Goal: Check status

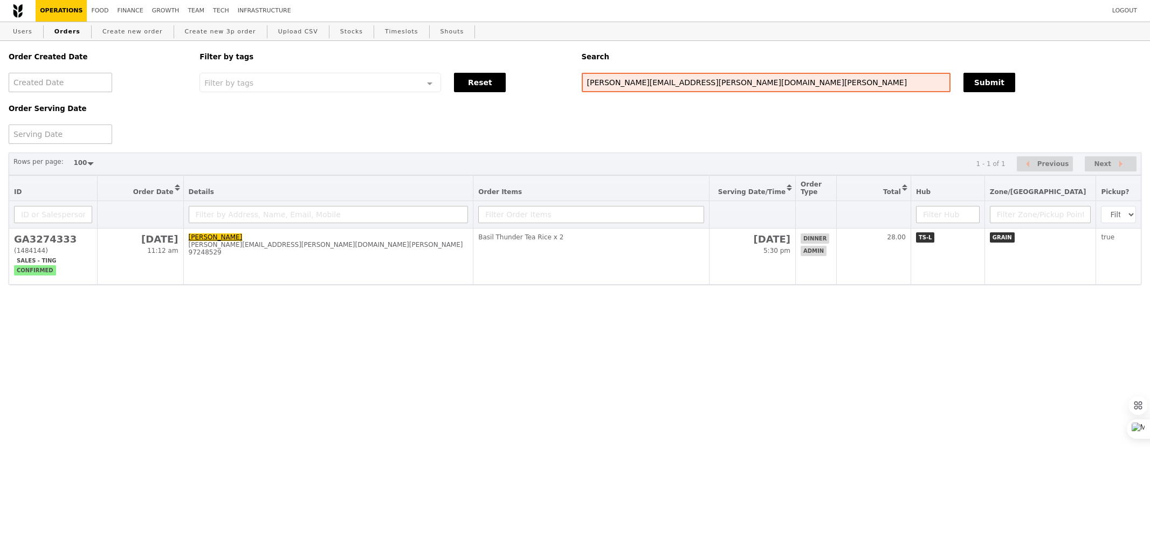
select select "100"
click at [624, 83] on input "[PERSON_NAME][EMAIL_ADDRESS][PERSON_NAME][DOMAIN_NAME][PERSON_NAME]" at bounding box center [766, 82] width 369 height 19
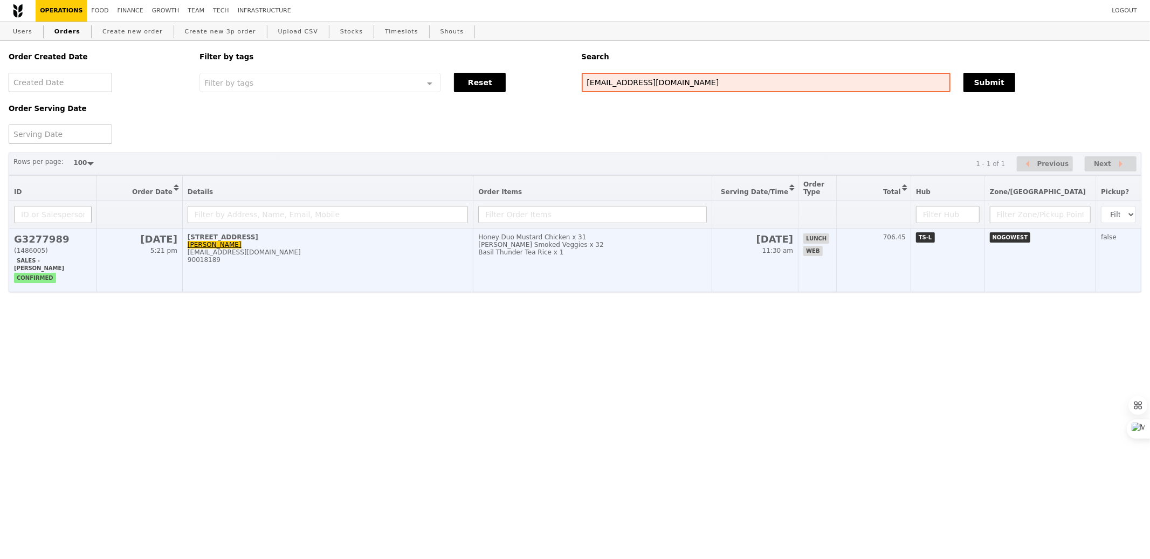
click at [647, 272] on td "Honey Duo Mustard Chicken x 31 [PERSON_NAME] Smoked Veggies x 32 Basil Thunder …" at bounding box center [593, 261] width 239 height 64
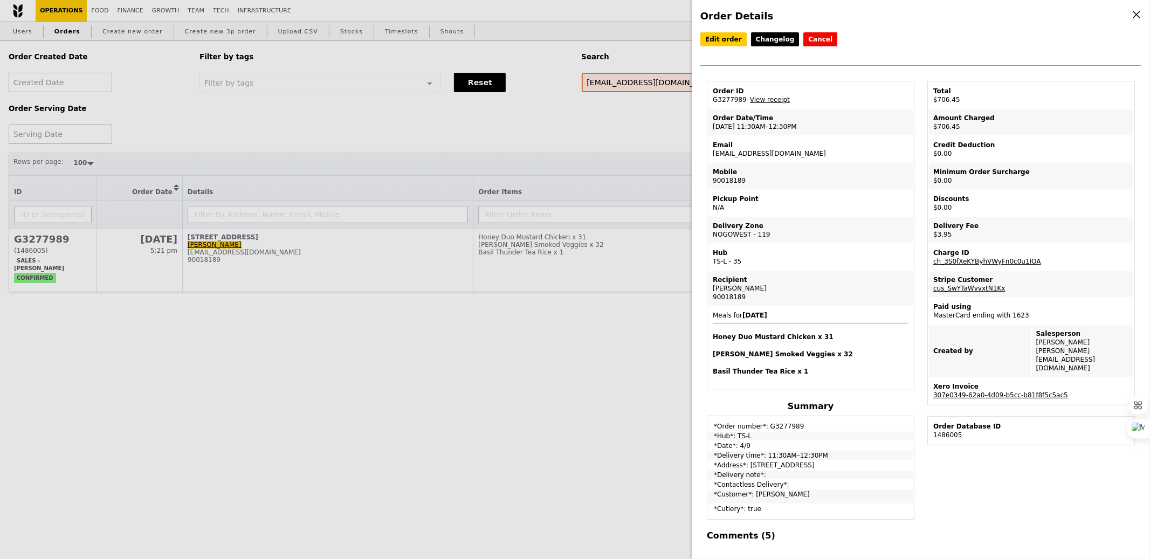
click at [717, 98] on td "Order ID G3277989 – View receipt" at bounding box center [811, 96] width 204 height 26
copy td "G3277989"
click at [490, 327] on div "Order Details Edit order Changelog Cancel Order ID G3277989 – View receipt Orde…" at bounding box center [575, 279] width 1150 height 559
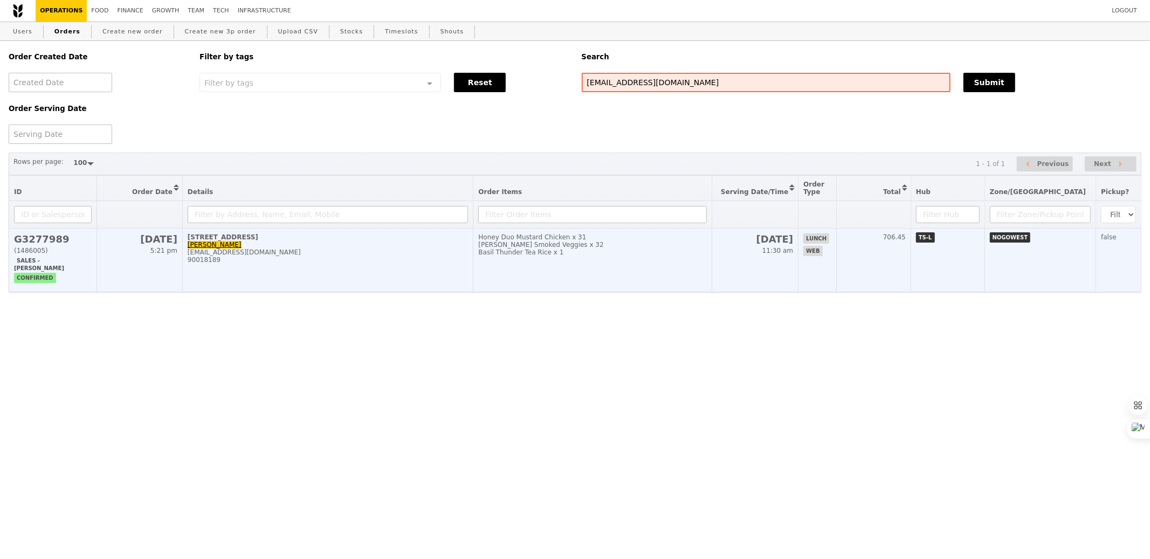
click at [393, 246] on td "[STREET_ADDRESS] [PERSON_NAME] [PERSON_NAME][EMAIL_ADDRESS][DOMAIN_NAME] 900181…" at bounding box center [327, 261] width 291 height 64
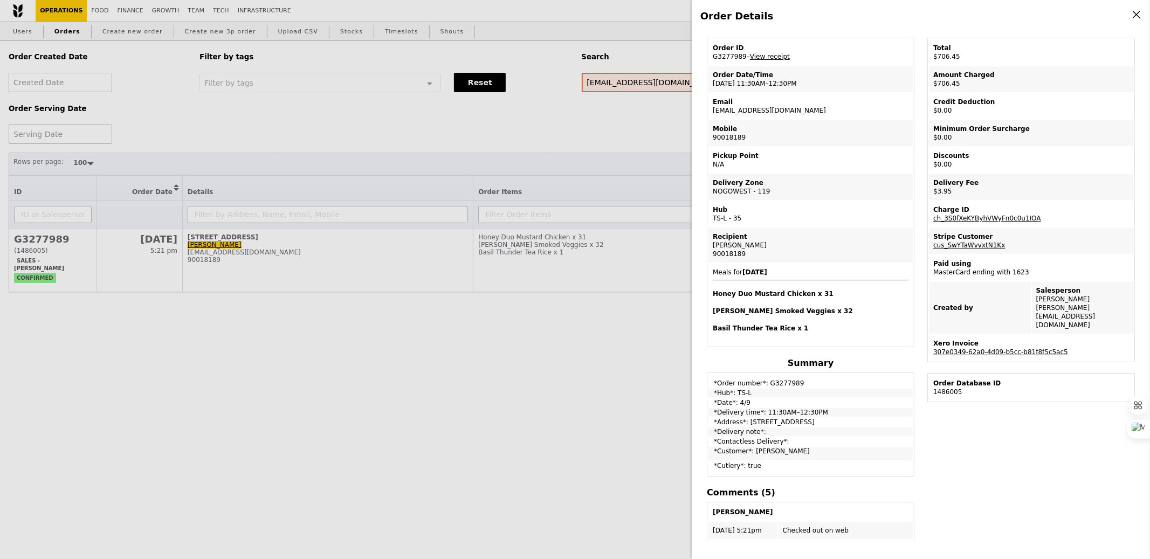
scroll to position [44, 0]
click at [414, 129] on div "Order Details Edit order Changelog Cancel Order ID G3277989 – View receipt Orde…" at bounding box center [575, 279] width 1150 height 559
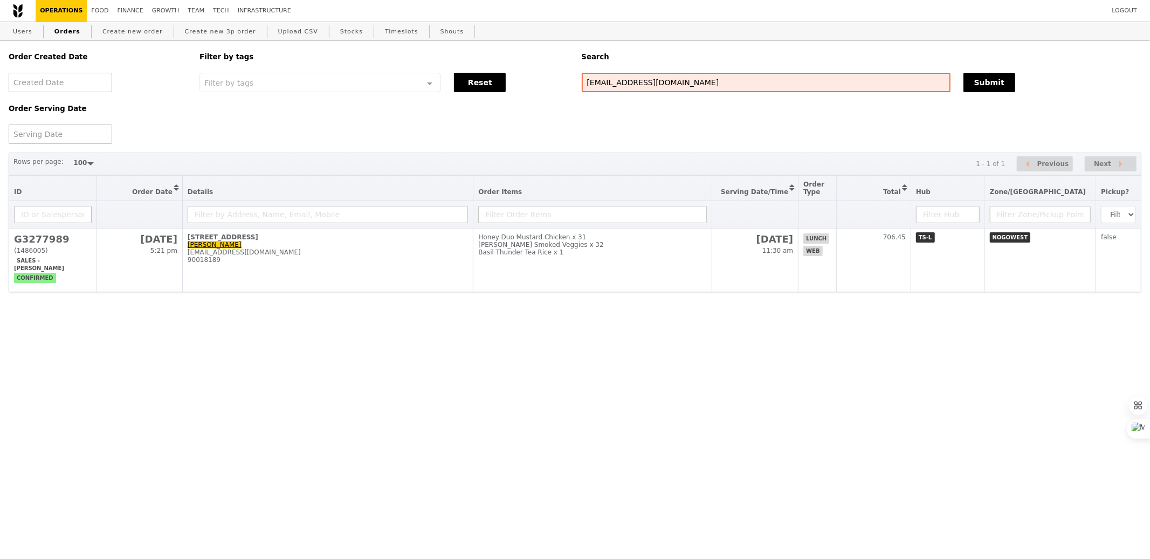
scroll to position [89, 0]
click at [647, 80] on input "[EMAIL_ADDRESS][DOMAIN_NAME]" at bounding box center [766, 82] width 369 height 19
paste input "[PERSON_NAME][EMAIL_ADDRESS][PERSON_NAME][DOMAIN_NAME]"
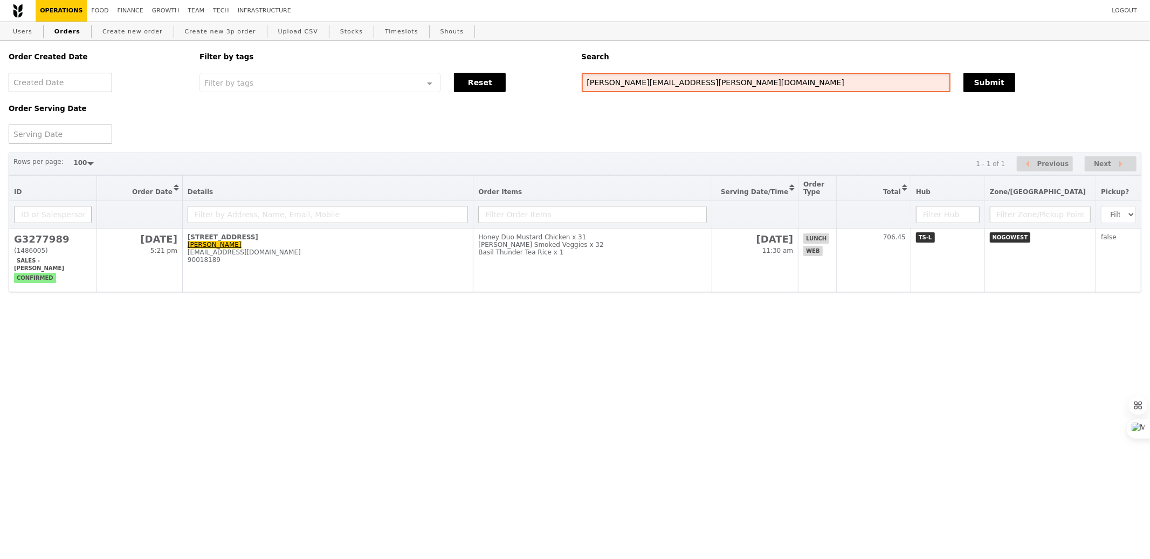
type input "[PERSON_NAME][EMAIL_ADDRESS][PERSON_NAME][DOMAIN_NAME]"
